Goal: Task Accomplishment & Management: Manage account settings

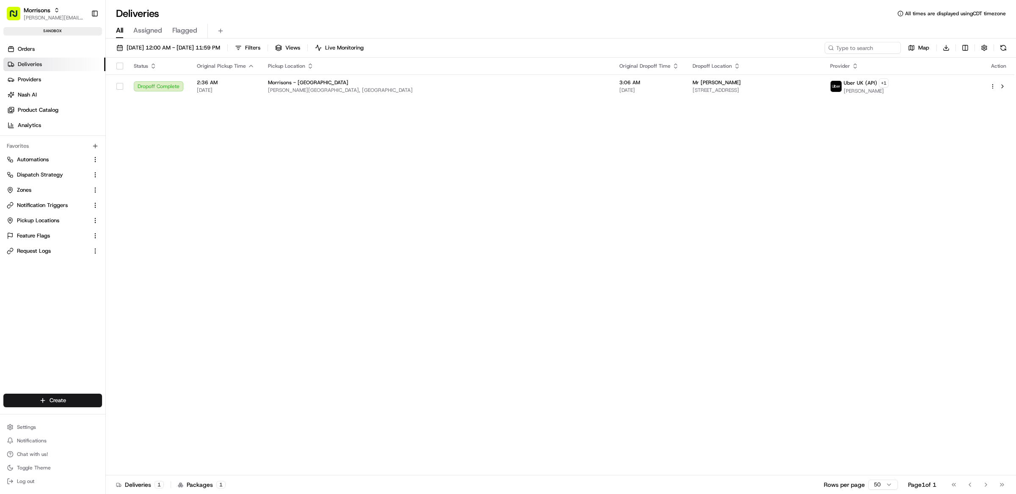
click at [300, 189] on div "Status Original Pickup Time Pickup Location Original Dropoff Time Dropoff Locat…" at bounding box center [560, 267] width 908 height 418
click at [42, 177] on span "Dispatch Strategy" at bounding box center [40, 175] width 46 height 8
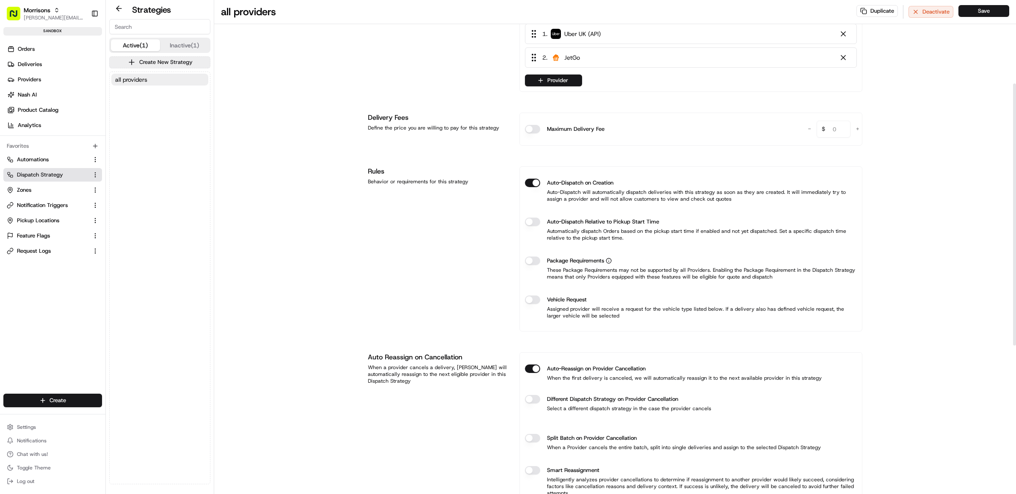
scroll to position [157, 0]
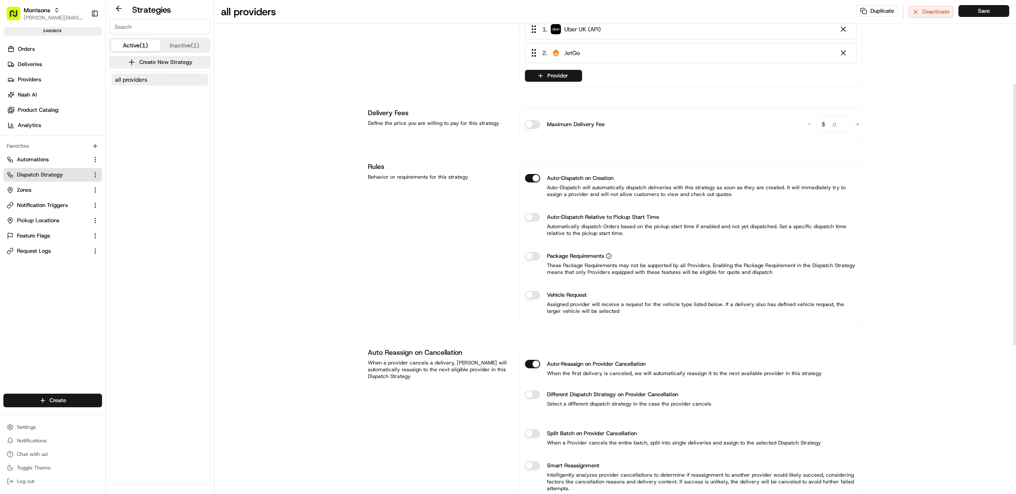
click at [539, 261] on div "Package Requirements These Package Requirements may not be supported by all Pro…" at bounding box center [691, 263] width 332 height 37
click at [537, 259] on button "Package Requirements" at bounding box center [532, 256] width 15 height 8
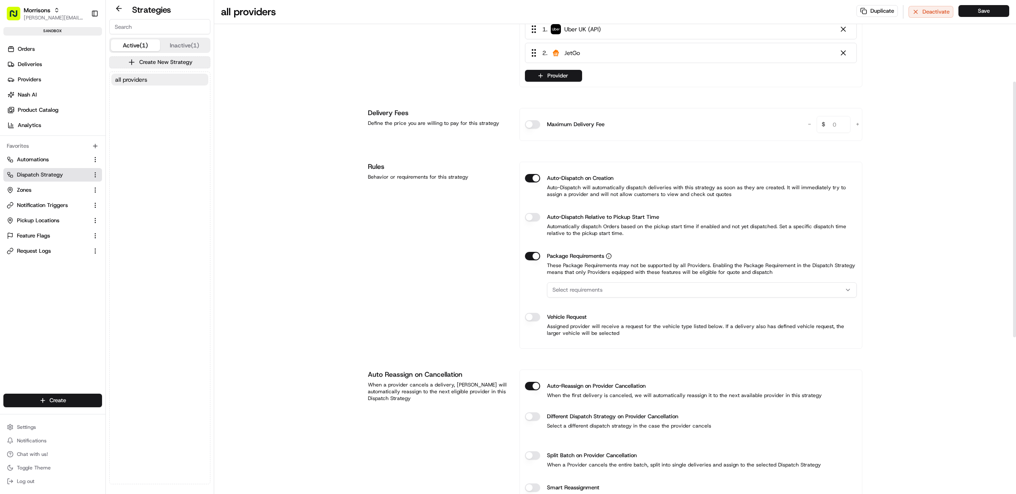
click at [598, 292] on span "Select requirements" at bounding box center [577, 290] width 50 height 8
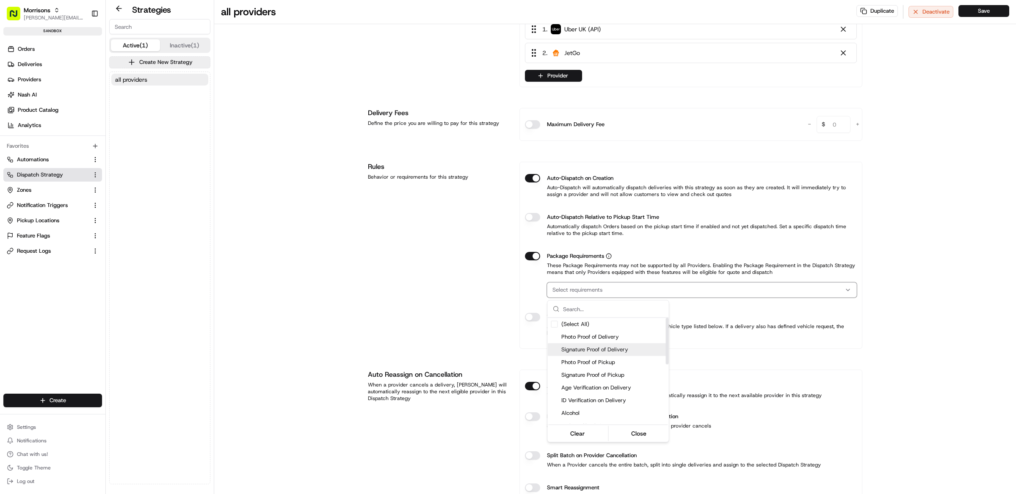
click at [615, 346] on span "Signature Proof of Delivery" at bounding box center [613, 350] width 104 height 8
click at [612, 350] on span "Signature Proof of Delivery" at bounding box center [613, 350] width 104 height 8
click at [607, 341] on div "Photo Proof of Delivery" at bounding box center [608, 337] width 121 height 13
click at [397, 275] on html "Morrisons matt@usenash.com Toggle Sidebar sandbox Orders Deliveries Providers N…" at bounding box center [508, 247] width 1016 height 494
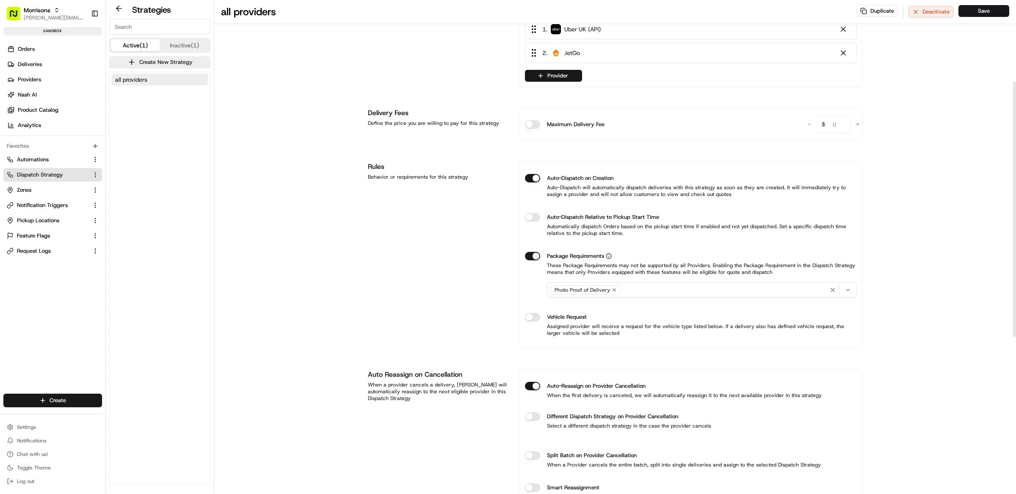
click at [993, 11] on button "Save" at bounding box center [983, 11] width 51 height 12
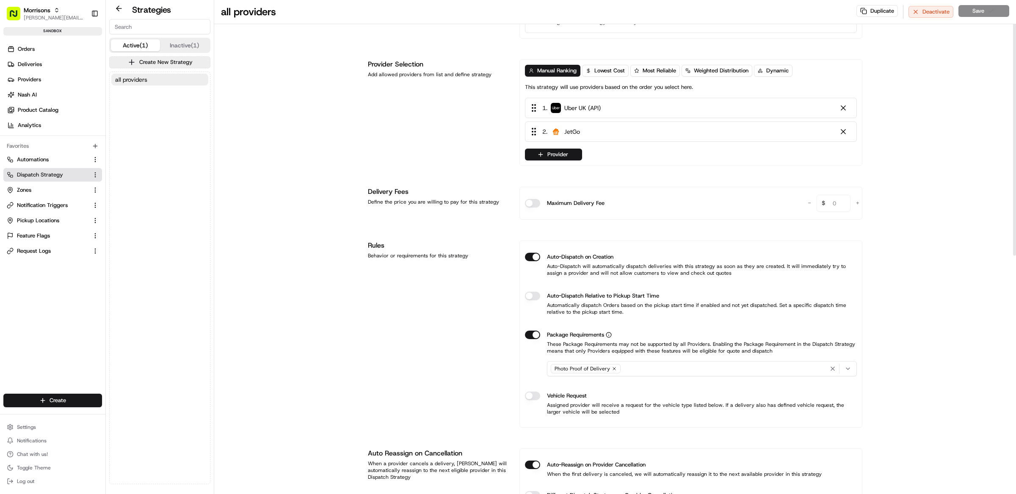
scroll to position [0, 0]
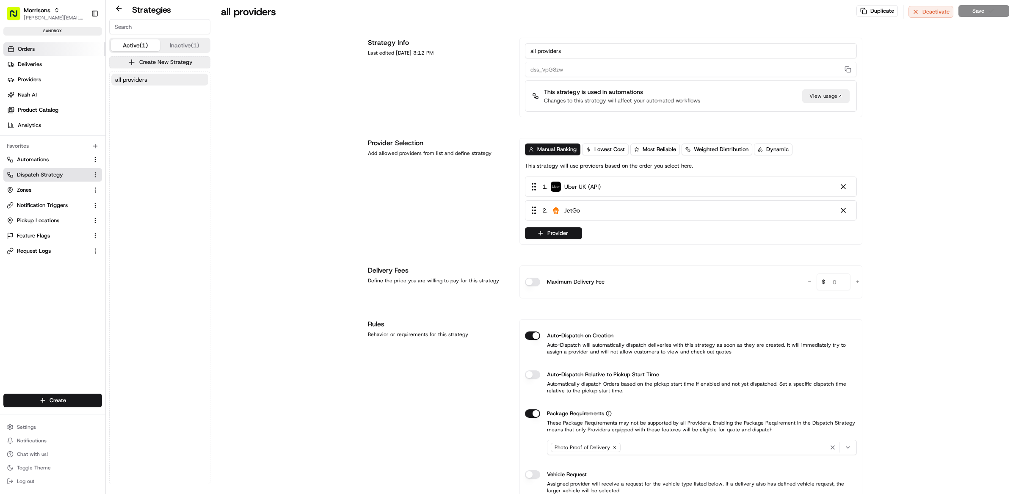
click at [39, 52] on link "Orders" at bounding box center [54, 49] width 102 height 14
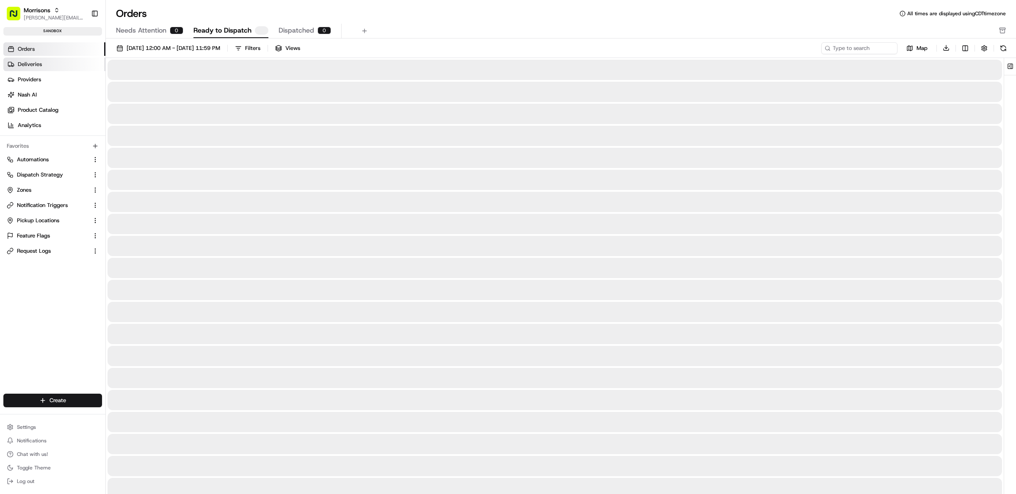
click at [43, 65] on link "Deliveries" at bounding box center [54, 65] width 102 height 14
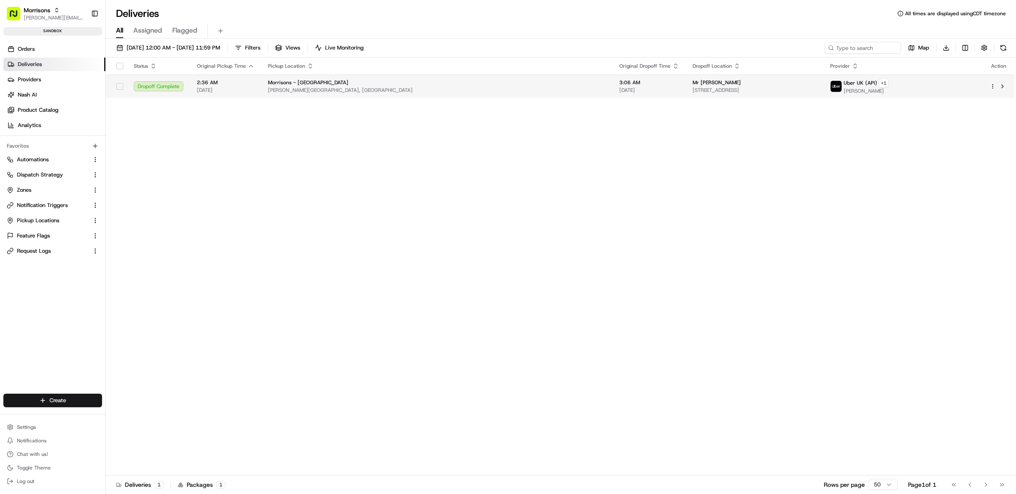
click at [994, 88] on html "Morrisons matt@usenash.com Toggle Sidebar sandbox Orders Deliveries Providers N…" at bounding box center [508, 247] width 1016 height 494
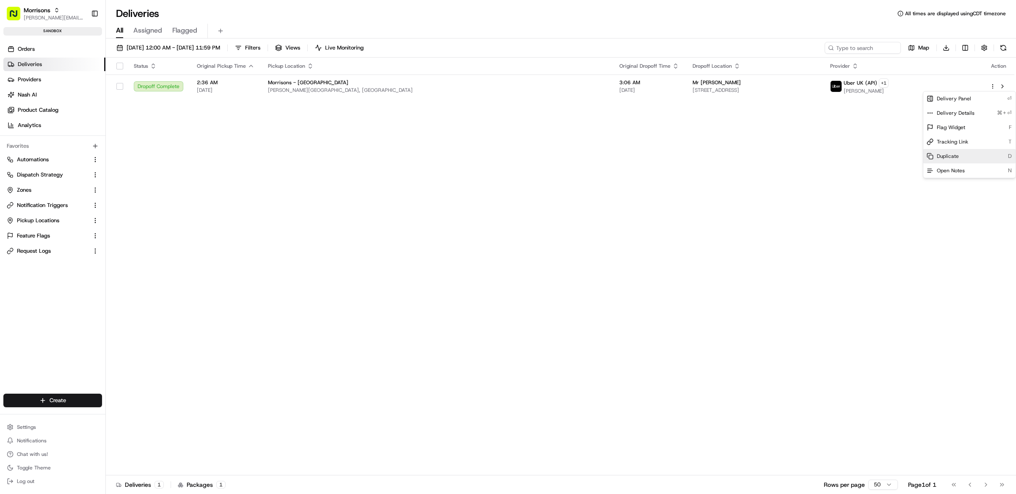
click at [948, 154] on span "Duplicate" at bounding box center [948, 156] width 22 height 7
click at [839, 171] on html "Morrisons matt@usenash.com Toggle Sidebar sandbox Orders Deliveries Providers N…" at bounding box center [508, 247] width 1016 height 494
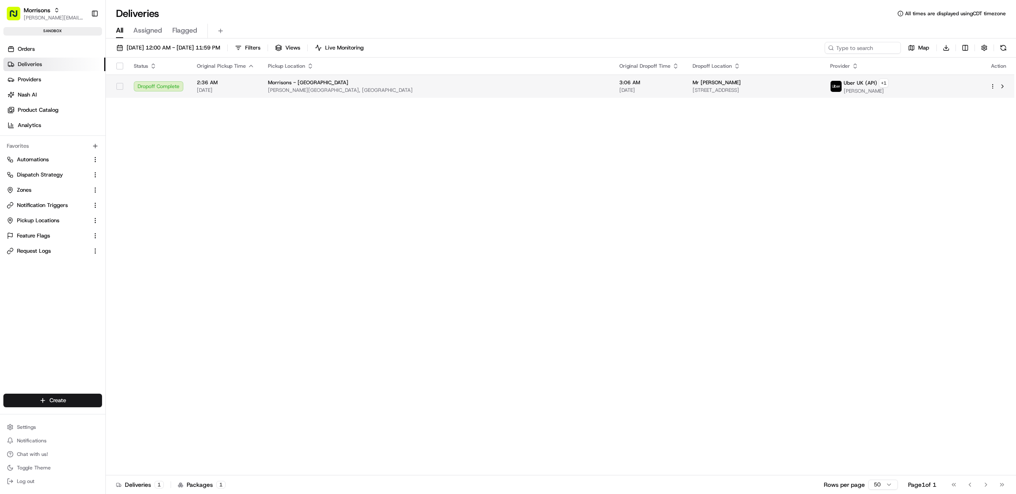
click at [992, 91] on div at bounding box center [998, 86] width 18 height 10
click at [991, 85] on html "Morrisons matt@usenash.com Toggle Sidebar sandbox Orders Deliveries Providers N…" at bounding box center [508, 247] width 1016 height 494
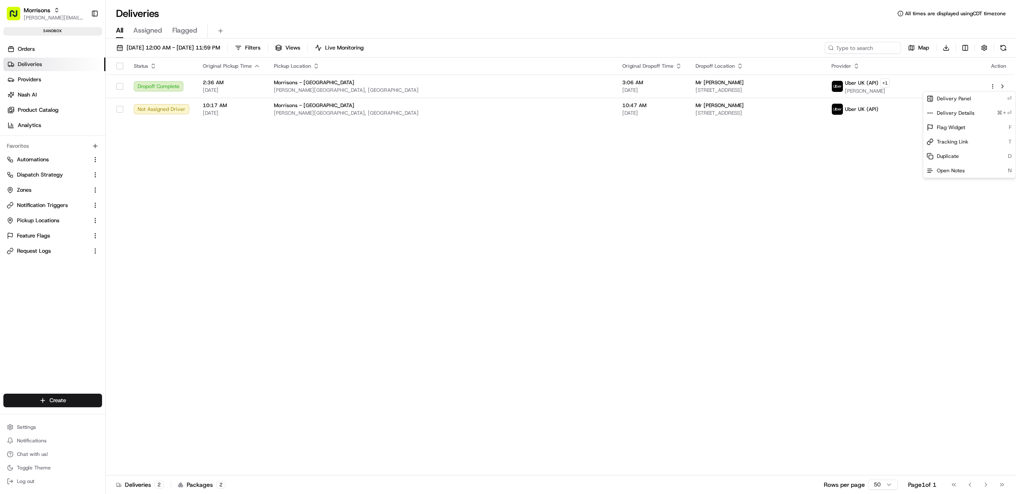
drag, startPoint x: 758, startPoint y: 159, endPoint x: 848, endPoint y: 148, distance: 90.4
click at [760, 159] on html "Morrisons matt@usenash.com Toggle Sidebar sandbox Orders Deliveries Providers N…" at bounding box center [508, 247] width 1016 height 494
click at [992, 85] on html "Morrisons matt@usenash.com Toggle Sidebar sandbox Orders Deliveries Providers N…" at bounding box center [508, 247] width 1016 height 494
click at [952, 154] on span "Duplicate" at bounding box center [948, 156] width 22 height 7
click at [461, 211] on html "Morrisons matt@usenash.com Toggle Sidebar sandbox Orders Deliveries Providers N…" at bounding box center [508, 247] width 1016 height 494
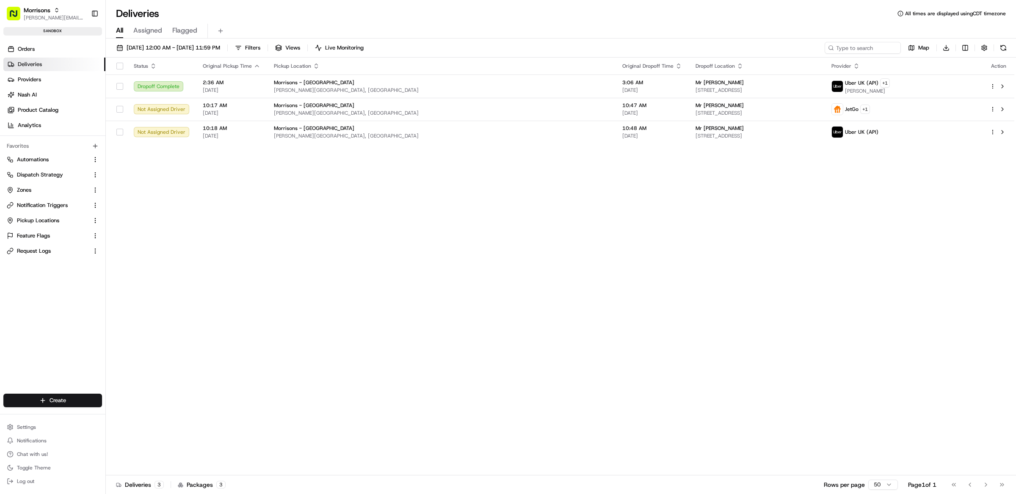
click at [569, 219] on div "Status Original Pickup Time Pickup Location Original Dropoff Time Dropoff Locat…" at bounding box center [560, 267] width 908 height 418
click at [436, 286] on div "Status Original Pickup Time Pickup Location Original Dropoff Time Dropoff Locat…" at bounding box center [560, 267] width 908 height 418
click at [56, 177] on span "Dispatch Strategy" at bounding box center [40, 175] width 46 height 8
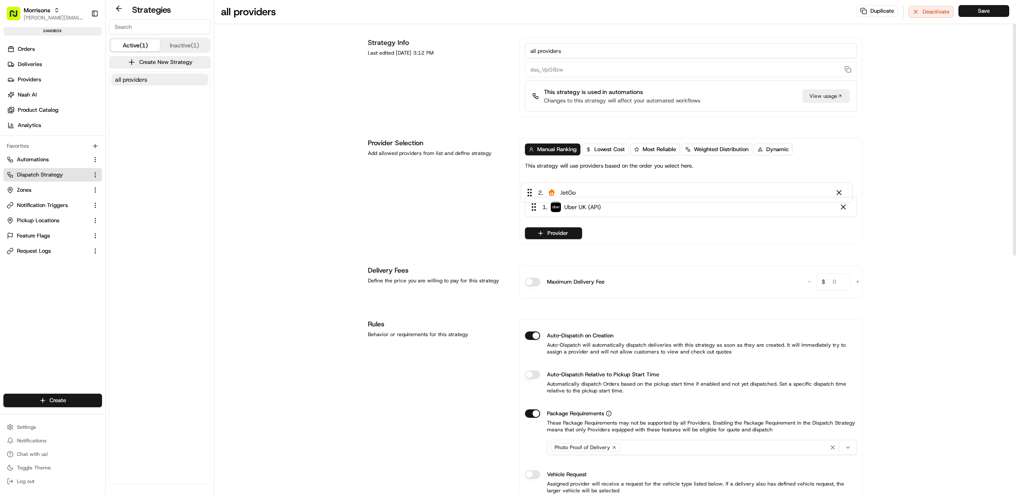
drag, startPoint x: 626, startPoint y: 195, endPoint x: 620, endPoint y: 178, distance: 17.4
click at [620, 178] on div "1 . Uber UK (API) 2 . JetGo" at bounding box center [691, 198] width 332 height 44
click at [977, 9] on button "Save" at bounding box center [983, 11] width 51 height 12
click at [37, 61] on span "Deliveries" at bounding box center [30, 65] width 24 height 8
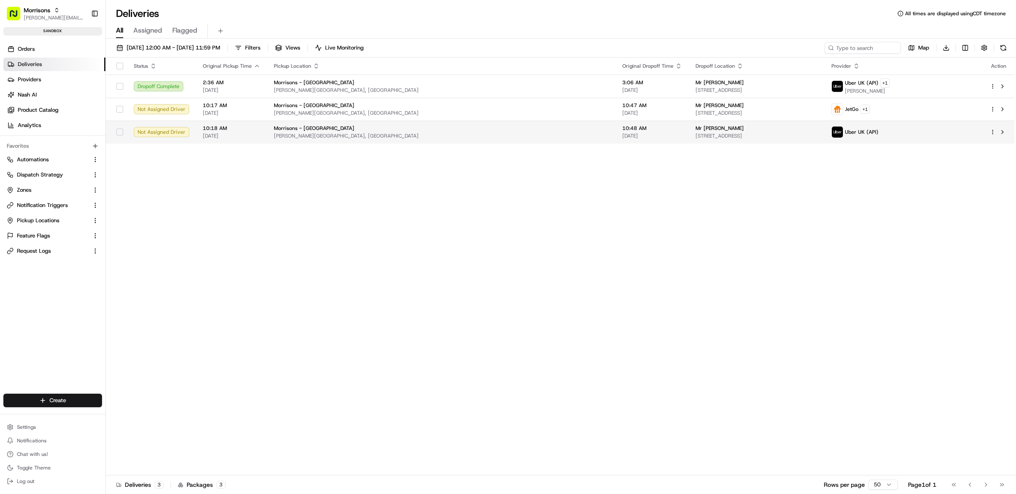
click at [993, 133] on html "Morrisons matt@usenash.com Toggle Sidebar sandbox Orders Deliveries Providers N…" at bounding box center [508, 247] width 1016 height 494
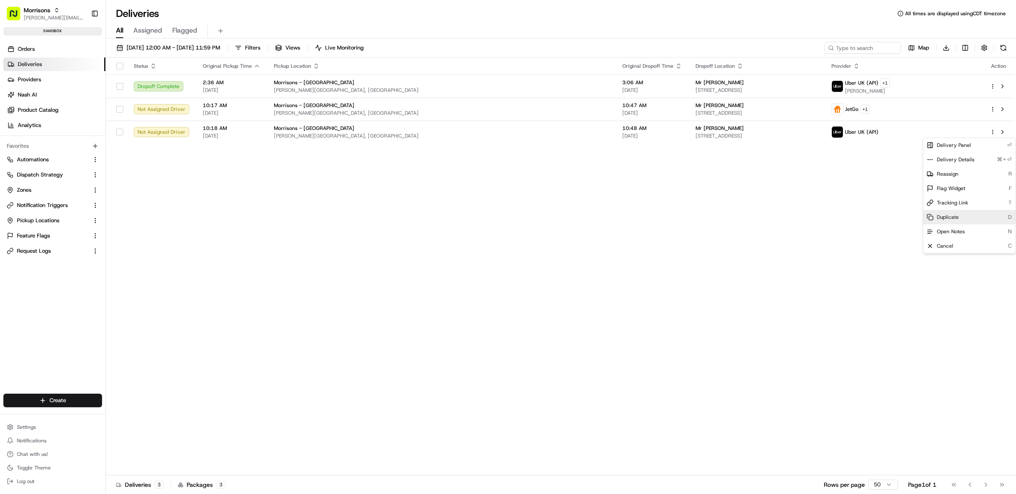
click at [953, 214] on span "Duplicate" at bounding box center [948, 217] width 22 height 7
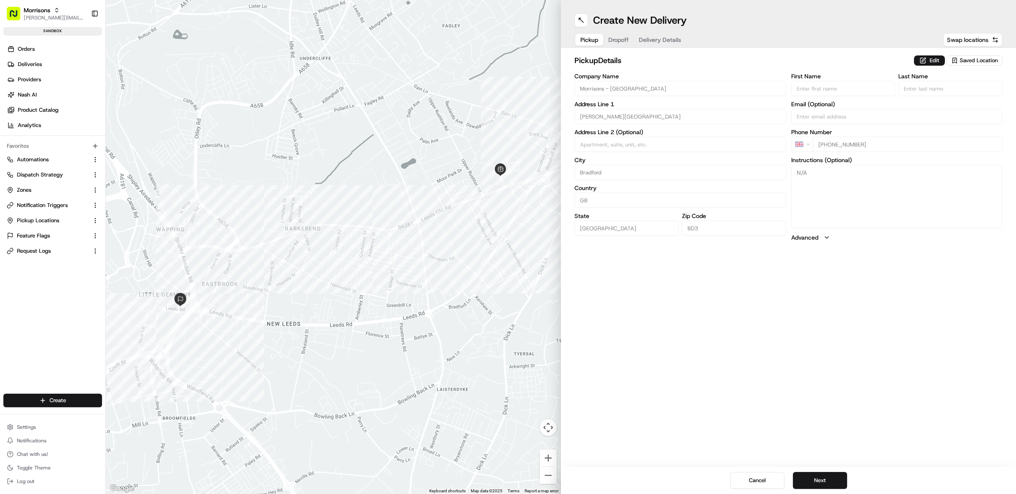
click at [619, 42] on span "Dropoff" at bounding box center [618, 40] width 20 height 8
click at [573, 40] on div "Create New Delivery Pickup Dropoff Delivery Details Swap locations" at bounding box center [788, 24] width 455 height 48
click at [584, 41] on span "Pickup" at bounding box center [589, 40] width 18 height 8
click at [630, 44] on button "Dropoff" at bounding box center [618, 40] width 30 height 12
click at [650, 44] on button "Delivery Details" at bounding box center [660, 40] width 52 height 12
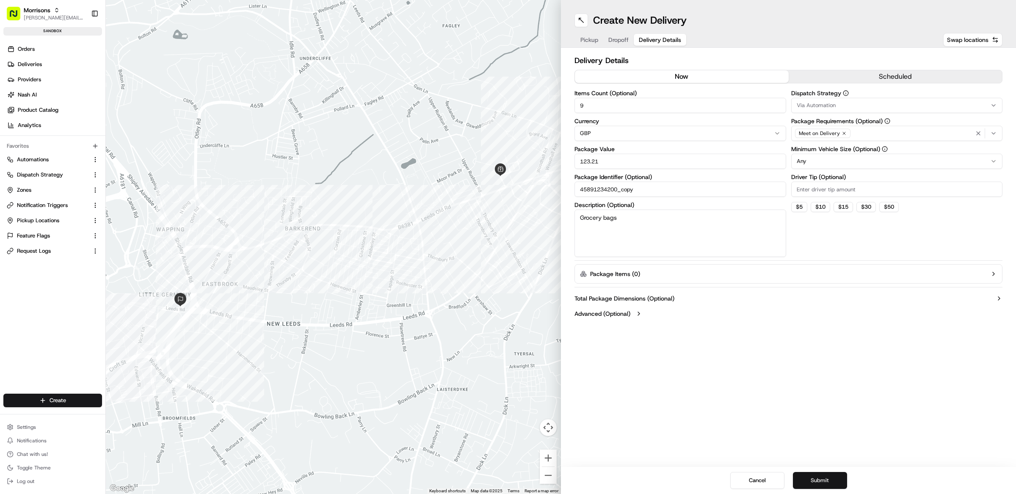
click at [837, 482] on button "Submit" at bounding box center [820, 480] width 54 height 17
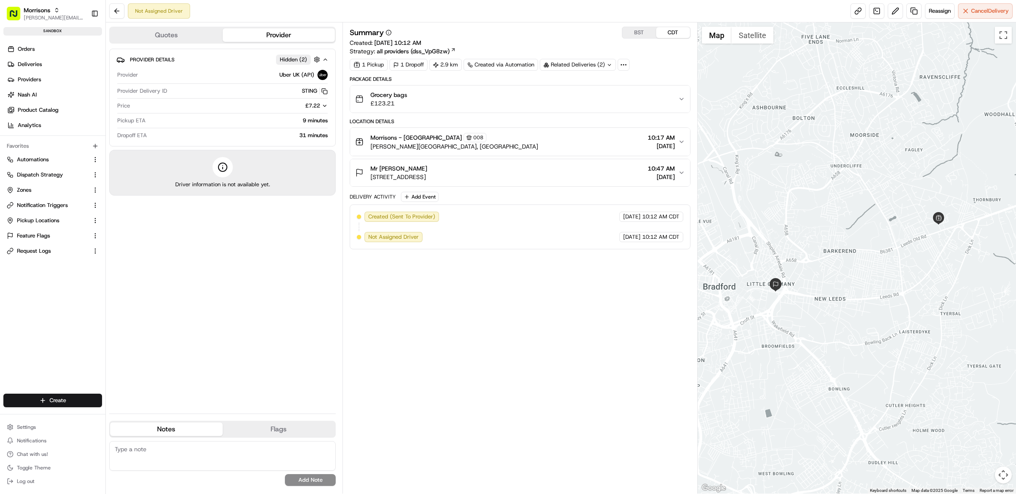
click at [482, 105] on div "Grocery bags £123.21" at bounding box center [516, 99] width 323 height 17
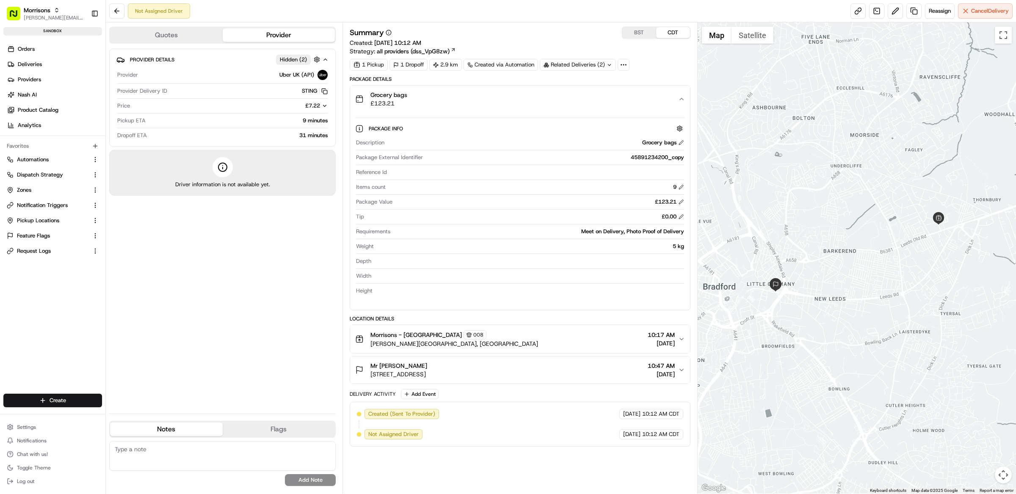
click at [482, 105] on div "Grocery bags £123.21" at bounding box center [516, 99] width 323 height 17
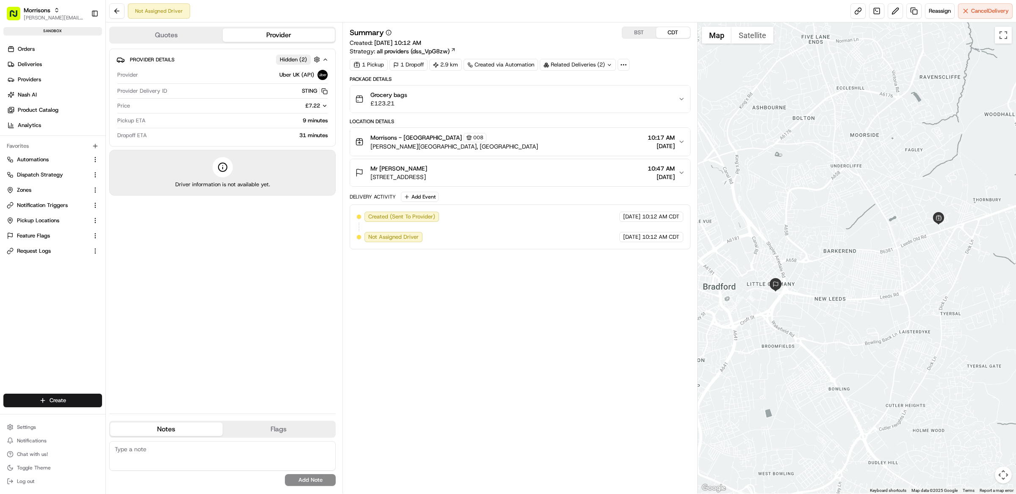
click at [164, 40] on button "Quotes" at bounding box center [166, 35] width 113 height 14
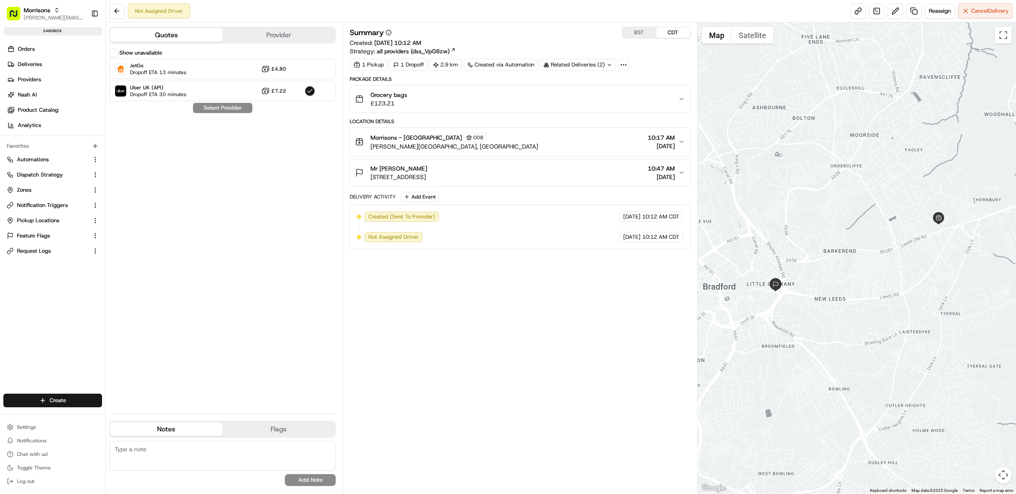
click at [116, 53] on button "Show unavailable" at bounding box center [113, 53] width 8 height 8
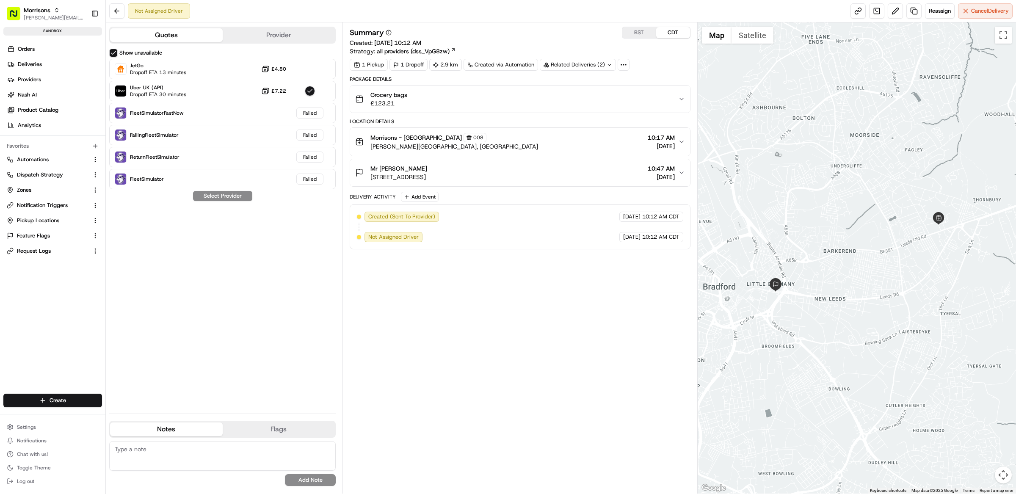
click at [933, 22] on div at bounding box center [856, 257] width 319 height 471
click at [933, 15] on button "Reassign" at bounding box center [940, 10] width 30 height 15
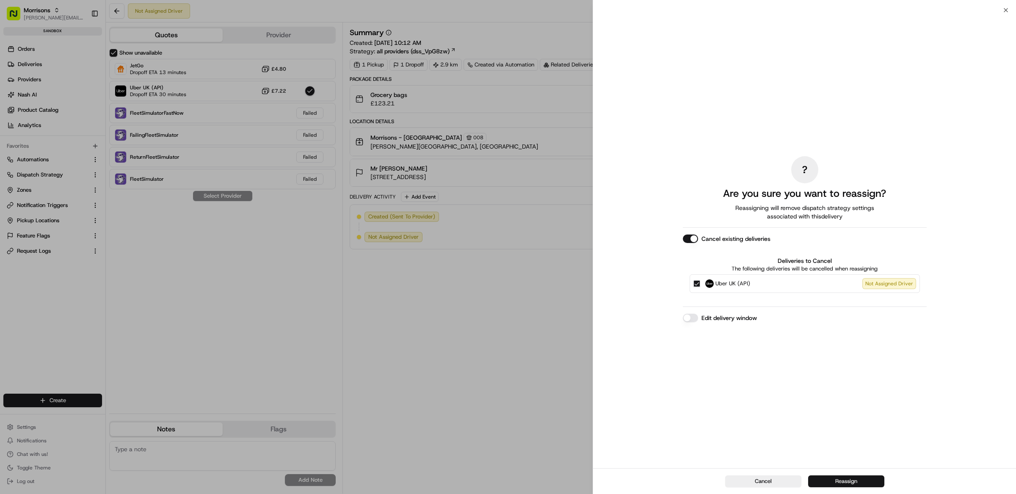
click at [852, 484] on button "Reassign" at bounding box center [846, 481] width 76 height 12
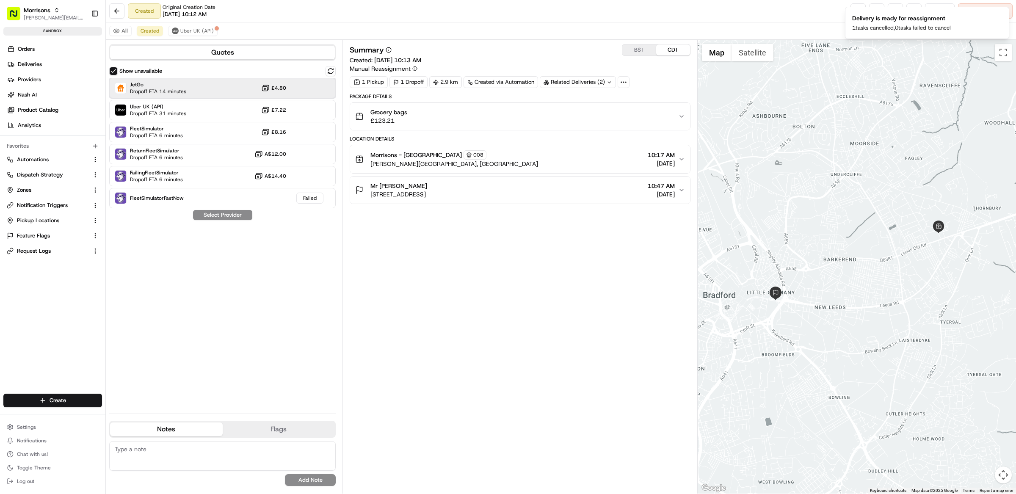
click at [197, 85] on div "JetGo Dropoff ETA 14 minutes £4.80" at bounding box center [222, 88] width 226 height 20
click at [231, 218] on button "Assign Provider" at bounding box center [223, 215] width 60 height 10
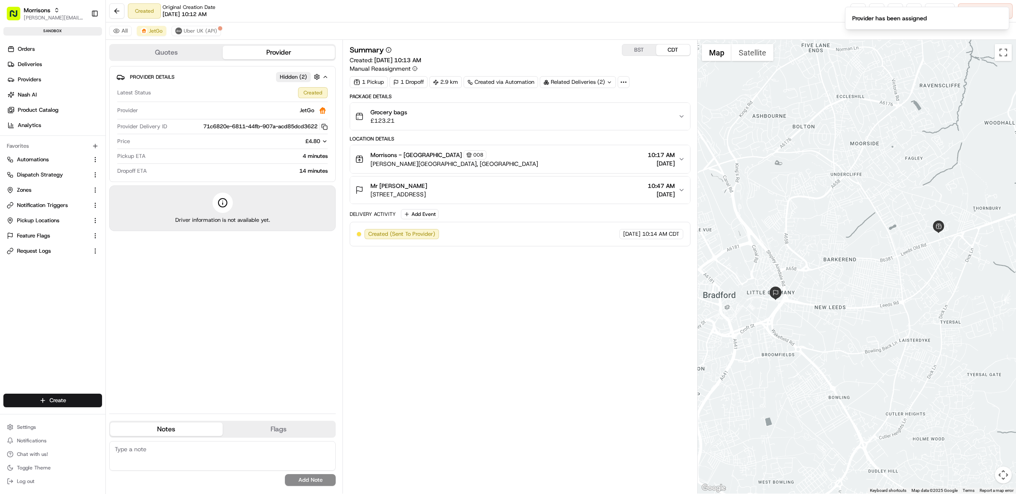
click at [485, 115] on div "Grocery bags £123.21" at bounding box center [516, 116] width 323 height 17
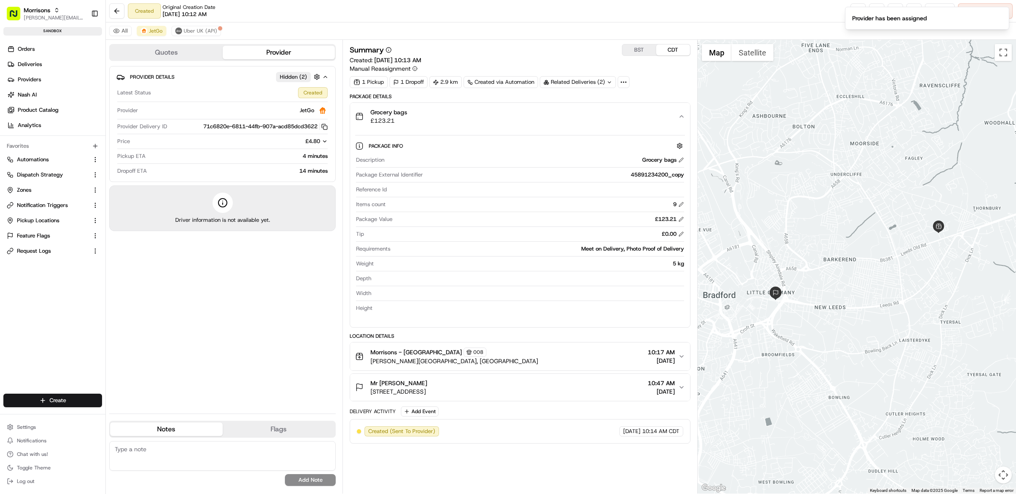
click at [485, 116] on div "Grocery bags £123.21" at bounding box center [516, 116] width 323 height 17
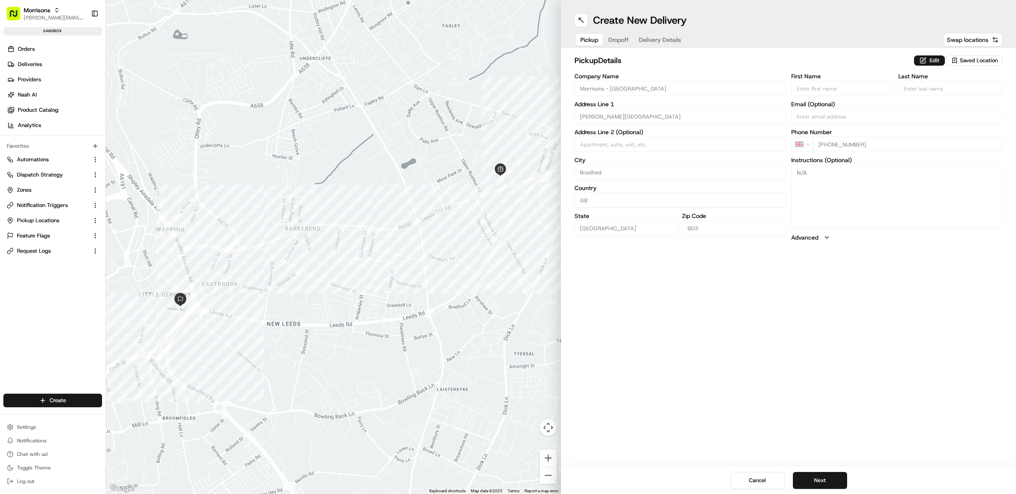
click at [666, 44] on span "Delivery Details" at bounding box center [660, 40] width 42 height 8
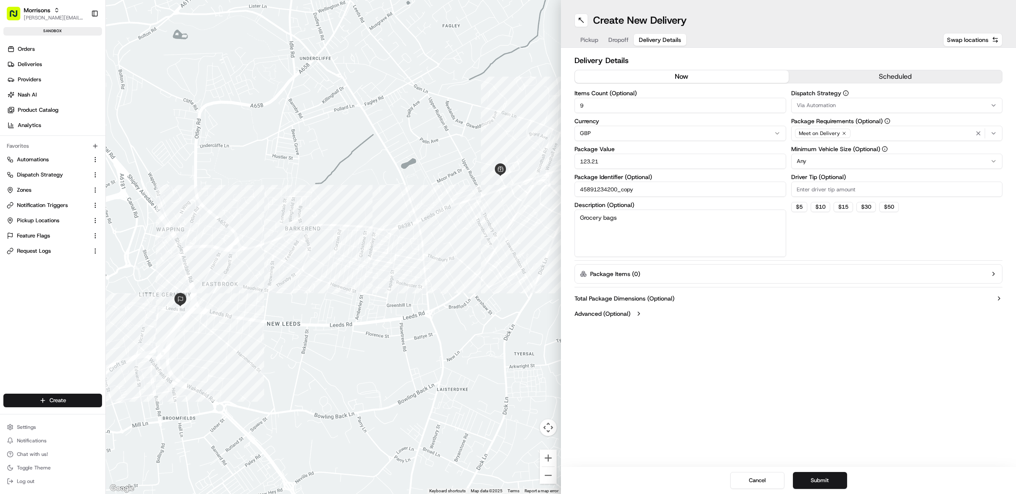
click at [864, 134] on div "Meet on Delivery" at bounding box center [896, 133] width 207 height 13
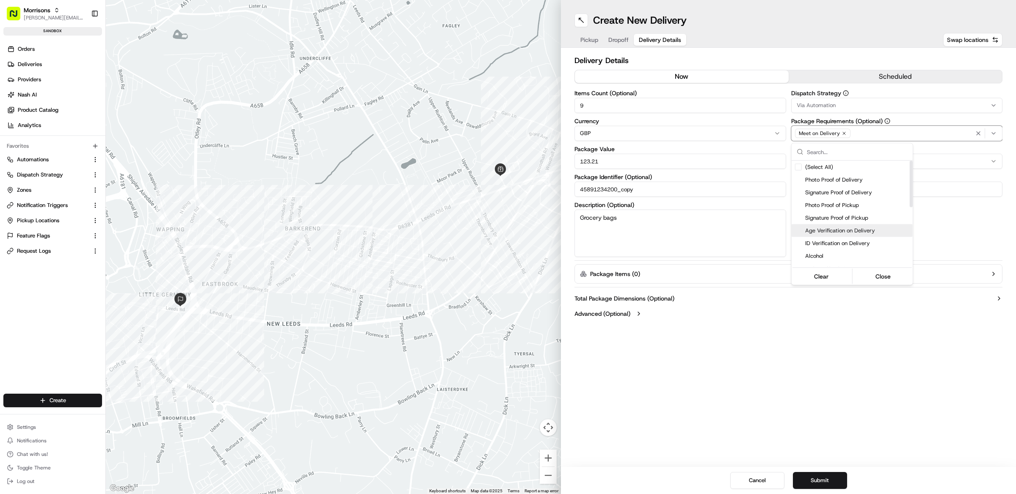
click at [854, 230] on span "Age Verification on Delivery" at bounding box center [857, 231] width 104 height 8
click at [843, 52] on html "Morrisons matt@usenash.com Toggle Sidebar sandbox Orders Deliveries Providers N…" at bounding box center [508, 247] width 1016 height 494
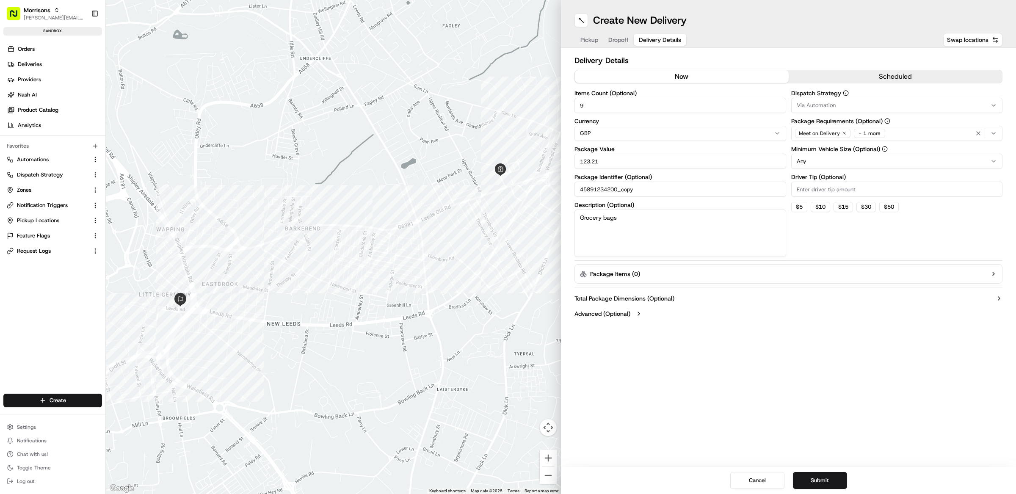
click at [844, 136] on div "Meet on Delivery" at bounding box center [822, 133] width 55 height 9
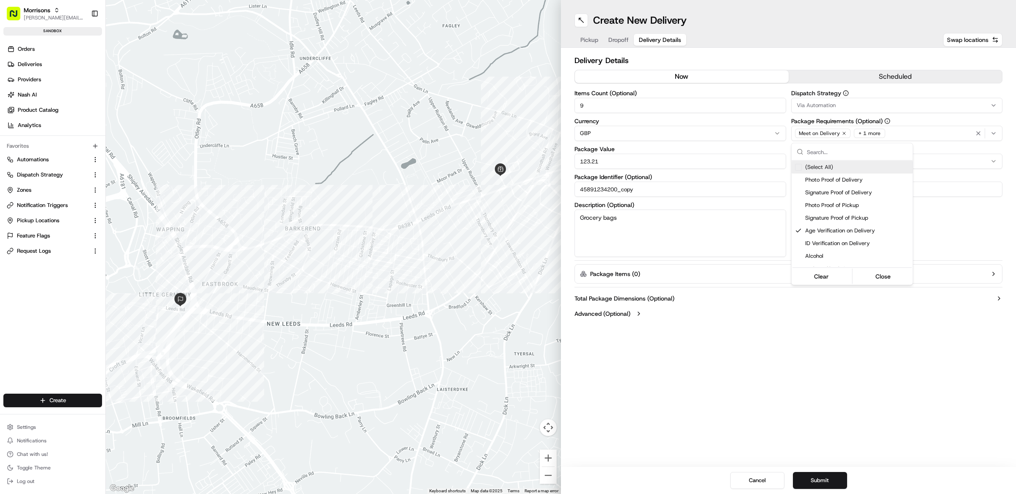
click at [841, 133] on icon "button" at bounding box center [843, 133] width 5 height 5
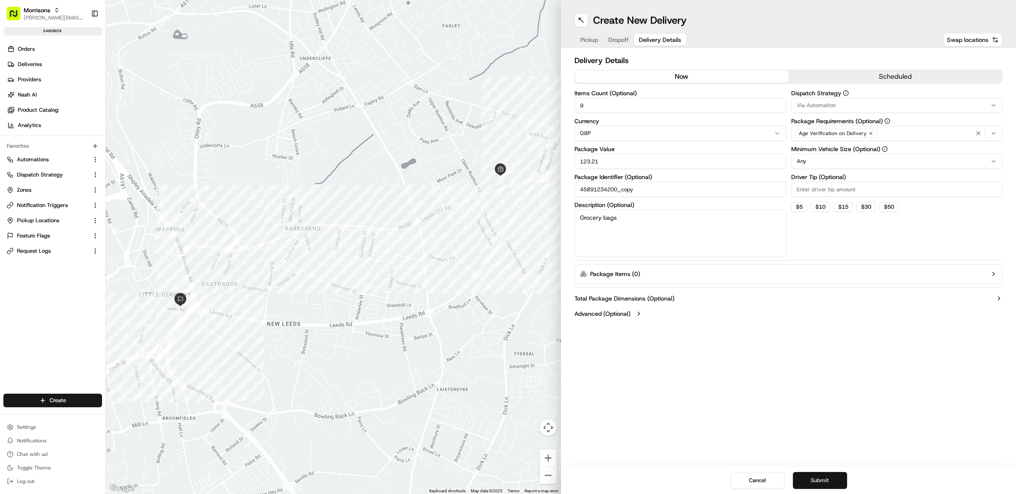
click at [836, 477] on button "Submit" at bounding box center [820, 480] width 54 height 17
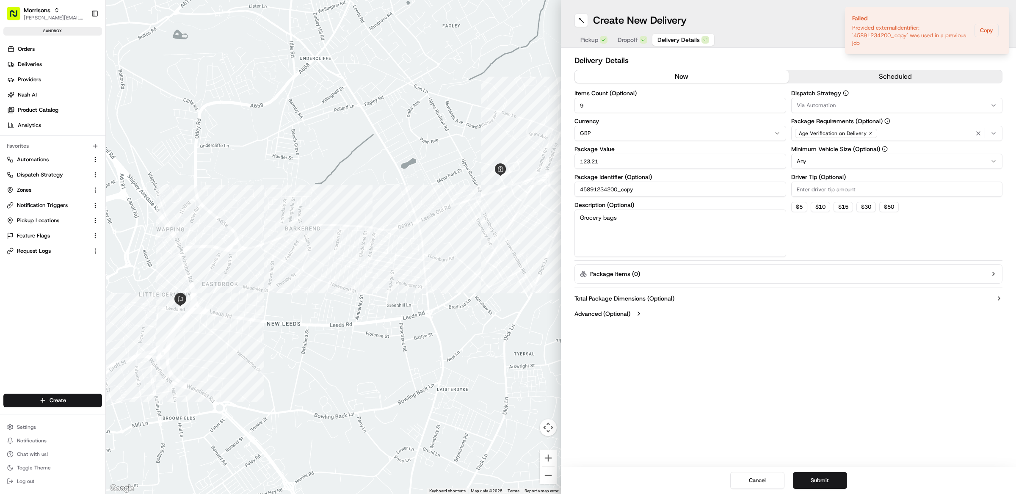
click at [667, 192] on input "45891234200_copy" at bounding box center [680, 189] width 212 height 15
type input "45891234200_copy5"
click at [826, 380] on div "Create New Delivery Pickup Dropoff Delivery Details Swap locations Delivery Det…" at bounding box center [788, 247] width 455 height 494
click at [831, 478] on button "Submit" at bounding box center [820, 480] width 54 height 17
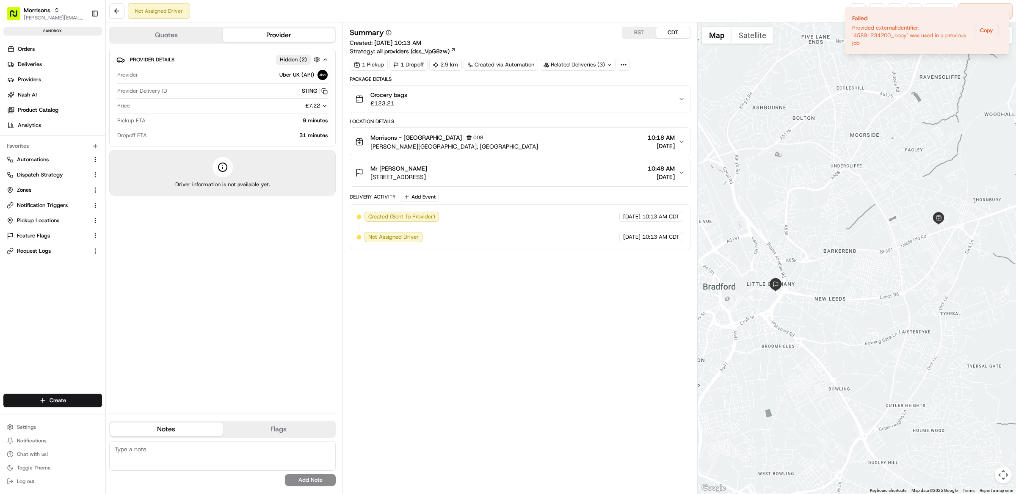
click at [488, 109] on button "Grocery bags £123.21" at bounding box center [520, 98] width 340 height 27
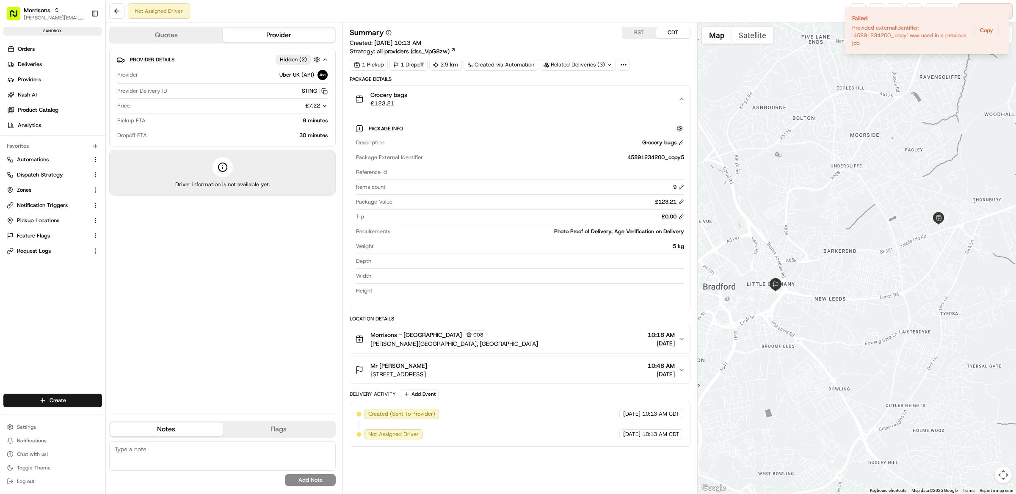
click at [202, 41] on button "Quotes" at bounding box center [166, 35] width 113 height 14
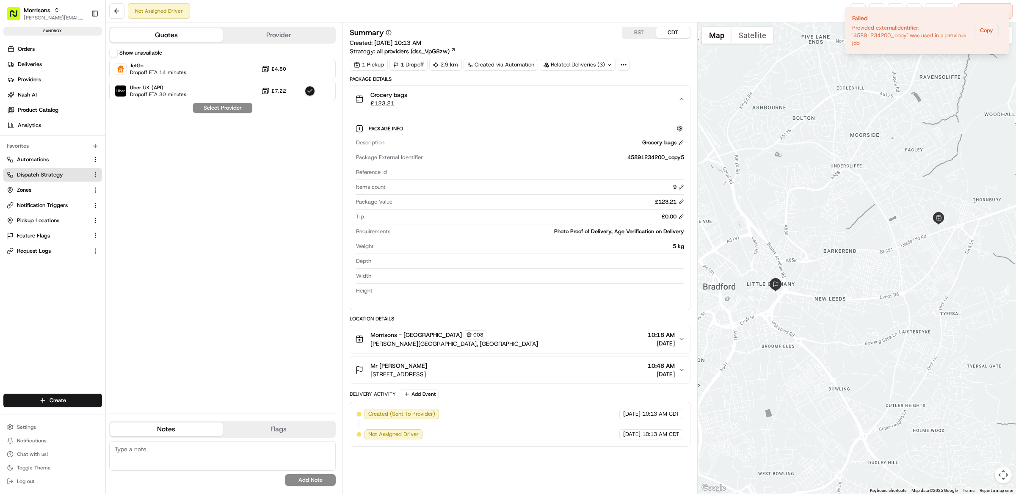
click at [44, 173] on span "Dispatch Strategy" at bounding box center [40, 175] width 46 height 8
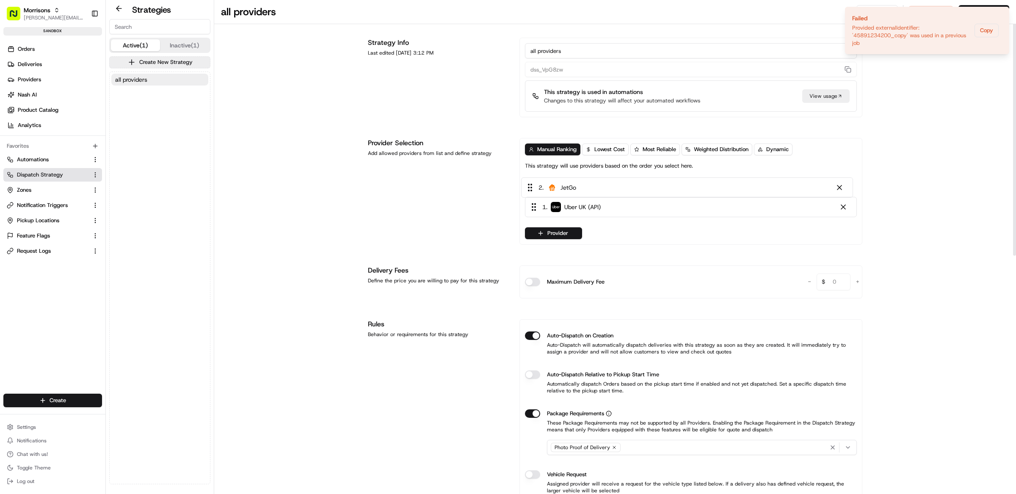
drag, startPoint x: 598, startPoint y: 211, endPoint x: 593, endPoint y: 184, distance: 27.5
click at [593, 184] on div "1 . Uber UK (API) 2 . JetGo" at bounding box center [691, 198] width 332 height 44
click at [1001, 15] on icon "Notifications (F8)" at bounding box center [1001, 14] width 7 height 7
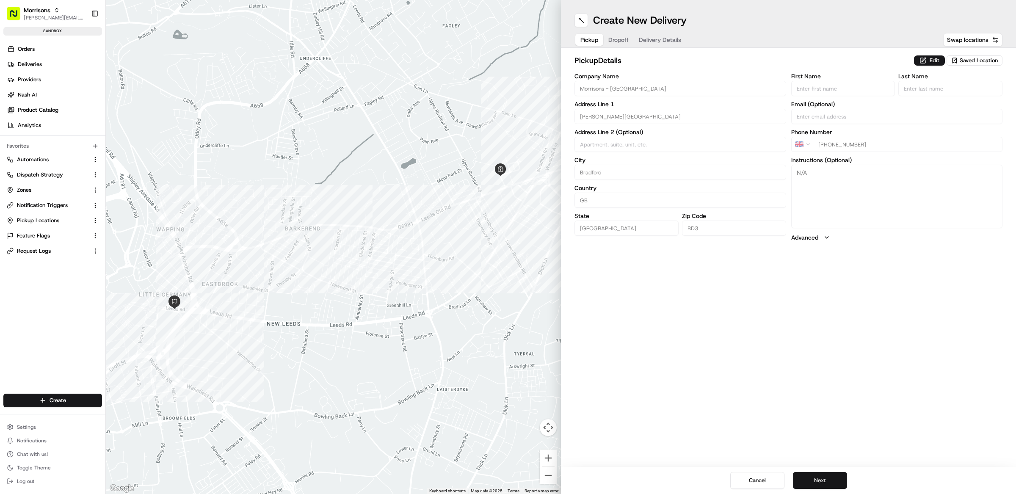
click at [827, 473] on button "Next" at bounding box center [820, 480] width 54 height 17
click at [826, 474] on button "Next" at bounding box center [820, 480] width 54 height 17
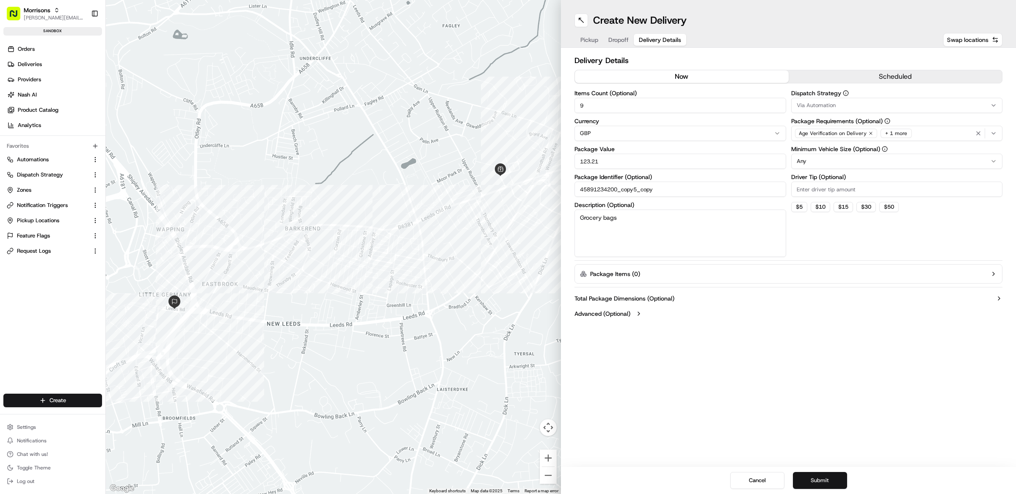
click at [826, 474] on button "Submit" at bounding box center [820, 480] width 54 height 17
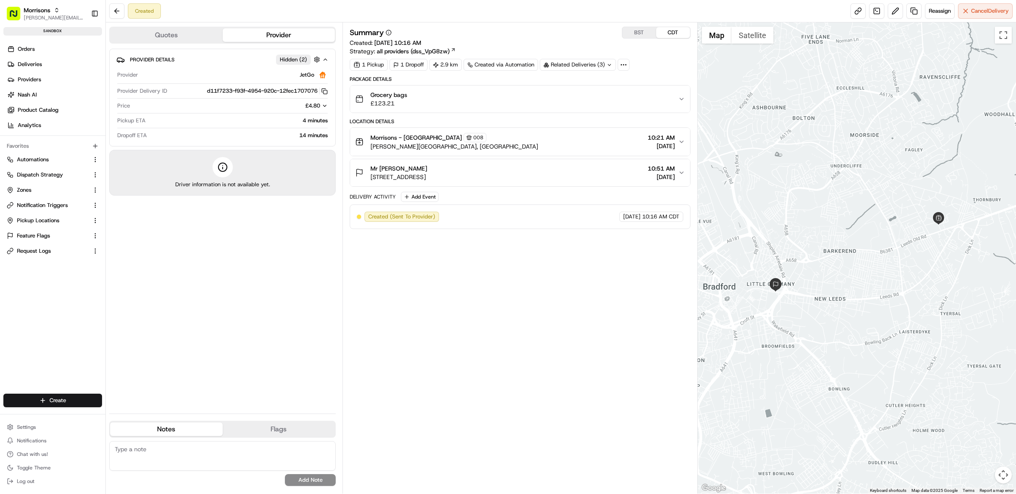
click at [485, 87] on button "Grocery bags £123.21" at bounding box center [520, 98] width 340 height 27
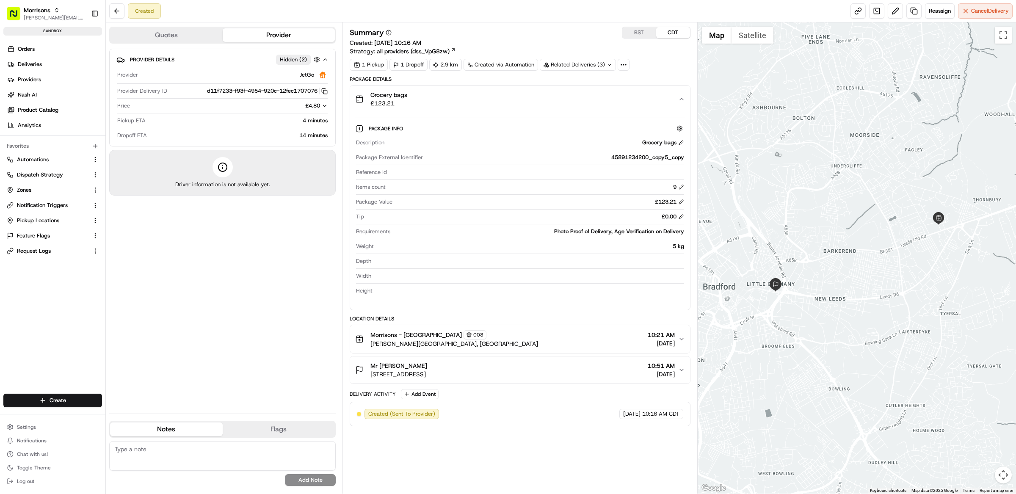
click at [484, 94] on div "Grocery bags £123.21" at bounding box center [516, 99] width 323 height 17
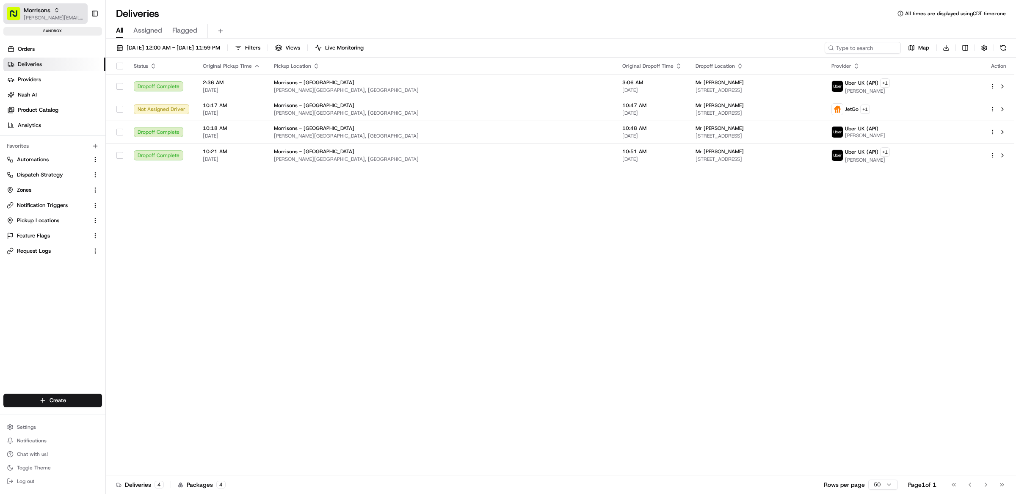
click at [48, 11] on span "Morrisons" at bounding box center [37, 10] width 27 height 8
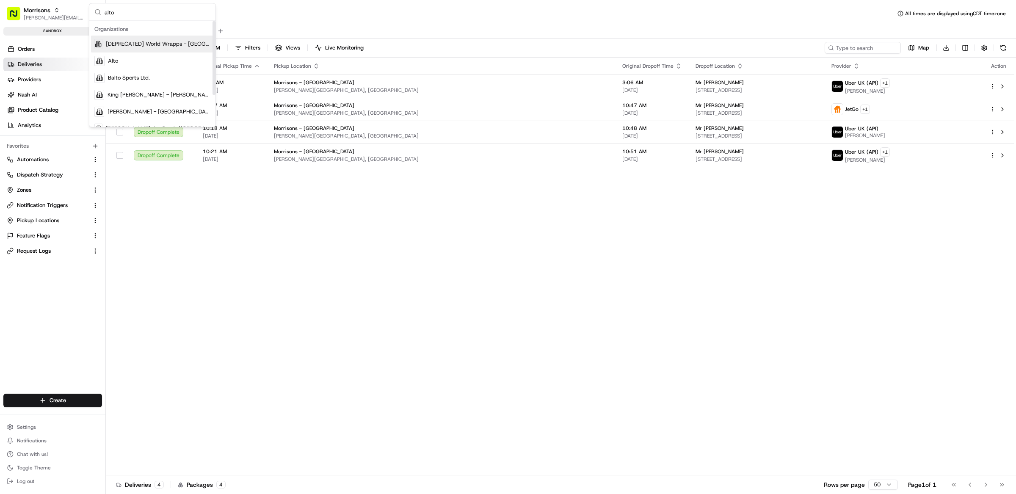
type input "alto"
click at [135, 60] on div "Alto" at bounding box center [152, 60] width 123 height 17
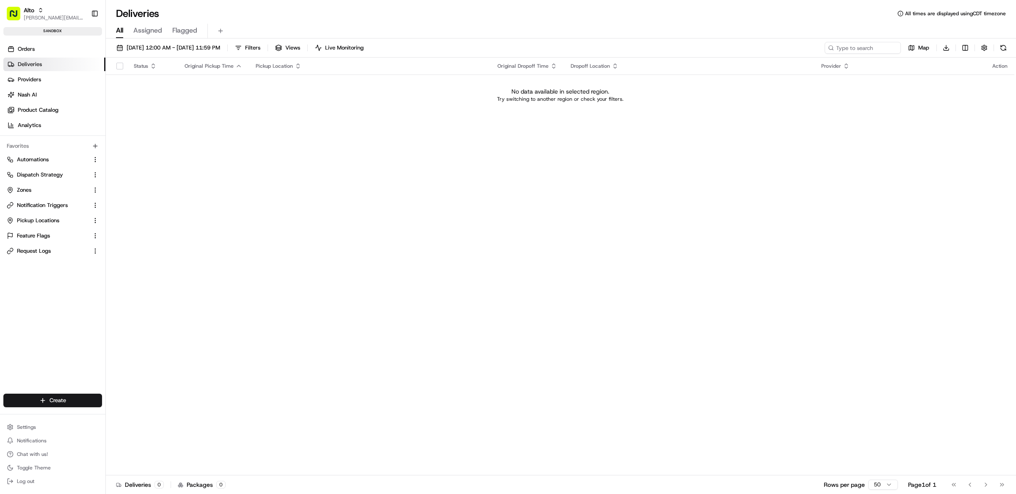
click at [347, 20] on div "All Assigned Flagged" at bounding box center [561, 29] width 910 height 18
click at [457, 173] on div "Status Original Pickup Time Pickup Location Original Dropoff Time Dropoff Locat…" at bounding box center [560, 267] width 908 height 418
click at [31, 50] on span "Orders" at bounding box center [26, 49] width 17 height 8
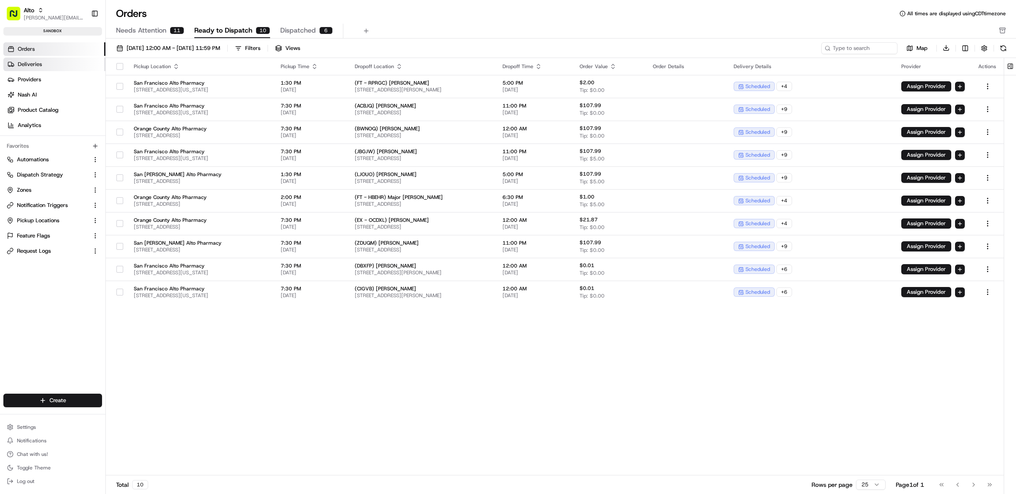
click at [61, 65] on link "Deliveries" at bounding box center [54, 65] width 102 height 14
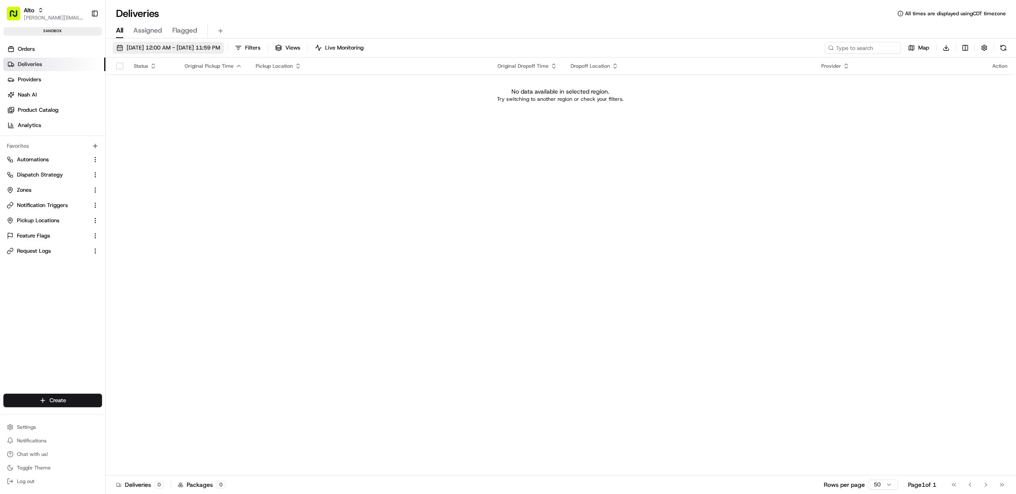
click at [138, 46] on span "[DATE] 12:00 AM - [DATE] 11:59 PM" at bounding box center [174, 48] width 94 height 8
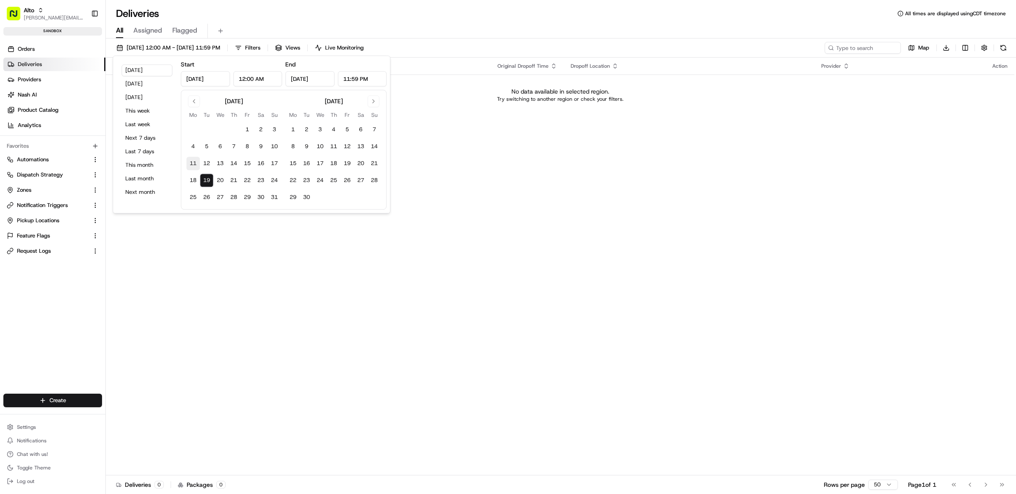
click at [192, 160] on button "11" at bounding box center [193, 164] width 14 height 14
type input "[DATE]"
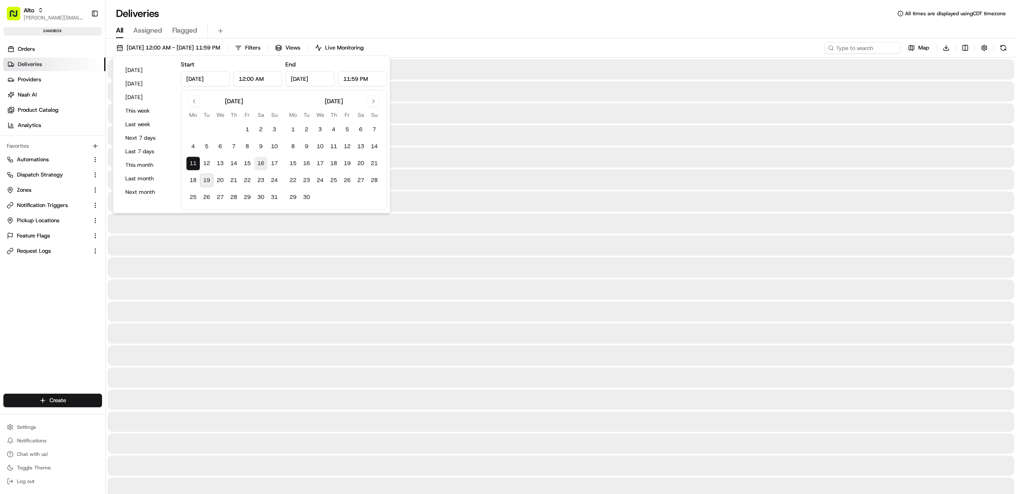
click at [263, 165] on button "16" at bounding box center [261, 164] width 14 height 14
type input "Aug 16, 2025"
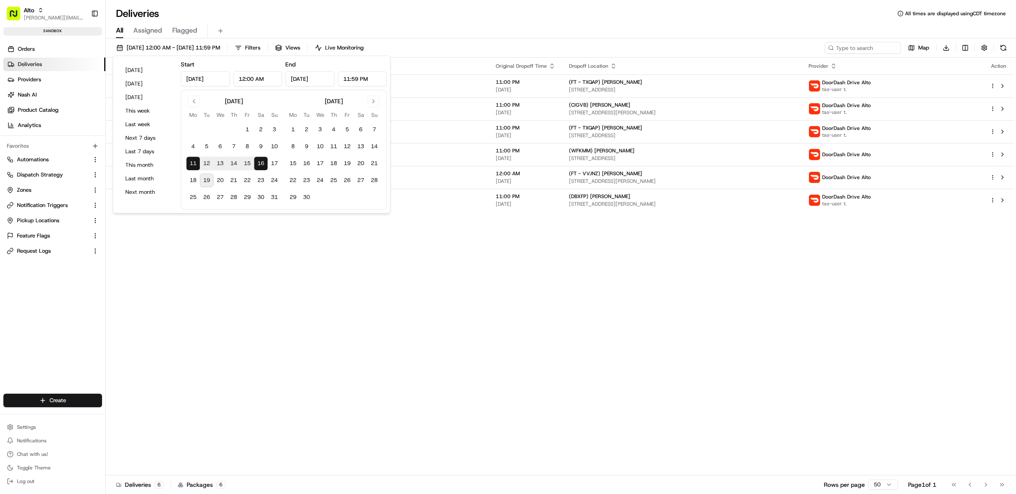
click at [441, 27] on div "All Assigned Flagged" at bounding box center [561, 31] width 910 height 15
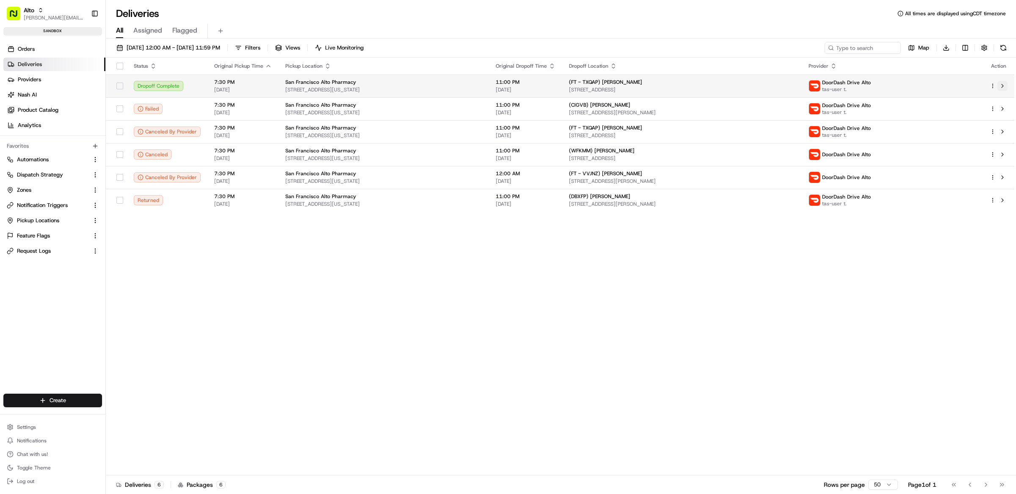
click at [1005, 86] on button at bounding box center [1002, 86] width 10 height 10
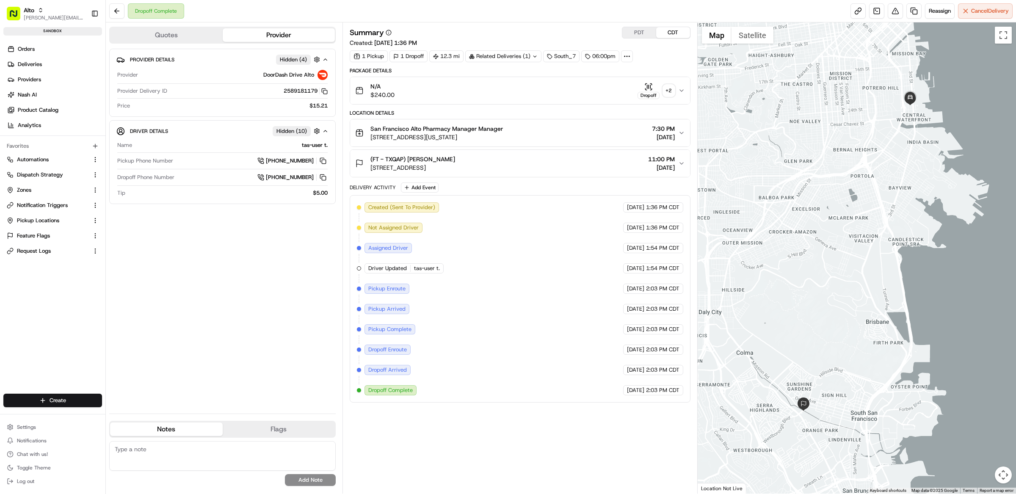
click at [536, 38] on div "Summary PDT CDT" at bounding box center [520, 33] width 341 height 12
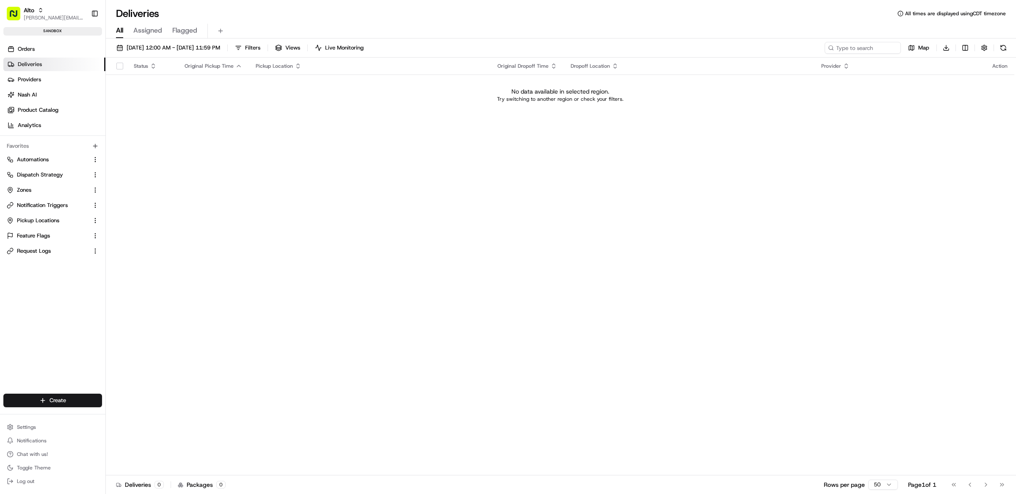
click at [63, 67] on link "Deliveries" at bounding box center [54, 65] width 102 height 14
